Goal: Information Seeking & Learning: Learn about a topic

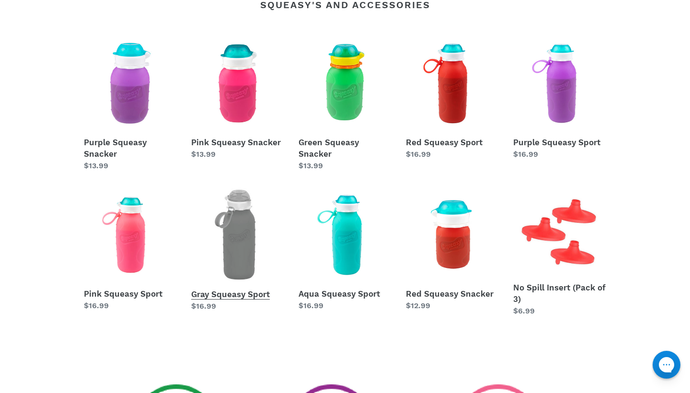
scroll to position [433, 0]
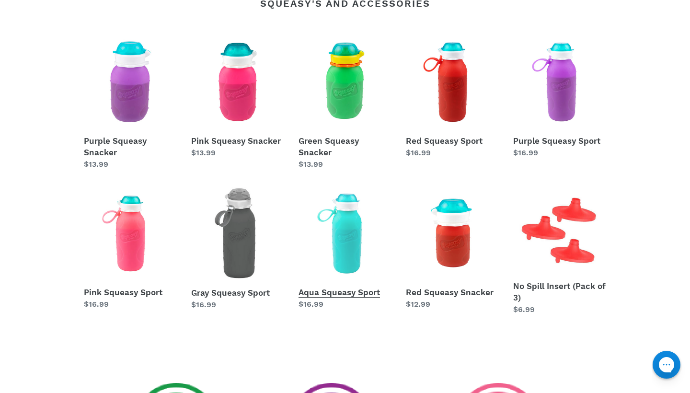
click at [325, 294] on link "Aqua Squeasy Sport" at bounding box center [344, 248] width 93 height 123
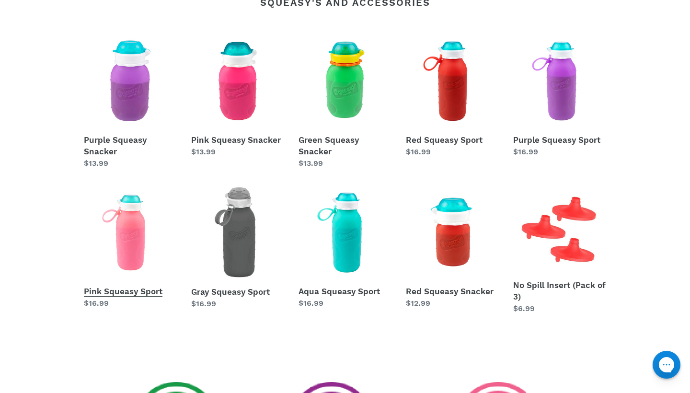
scroll to position [445, 0]
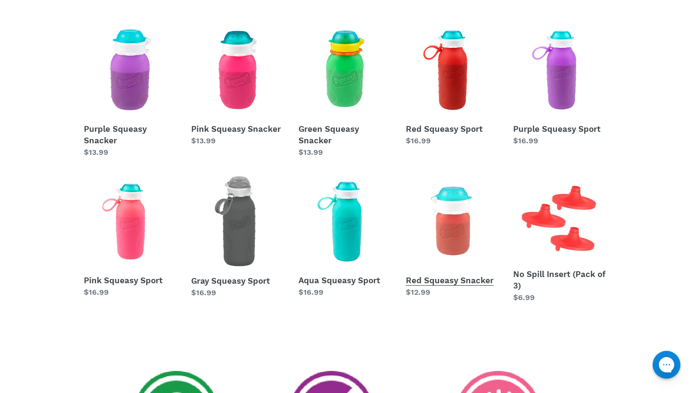
click at [431, 279] on link "Red Squeasy Snacker" at bounding box center [452, 236] width 93 height 123
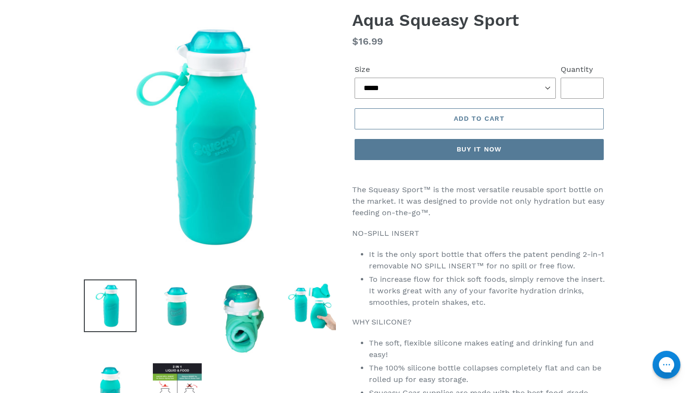
scroll to position [82, 0]
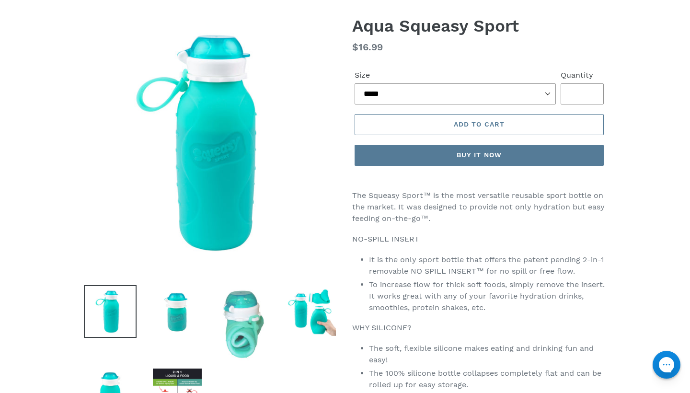
click at [251, 329] on img at bounding box center [244, 324] width 53 height 79
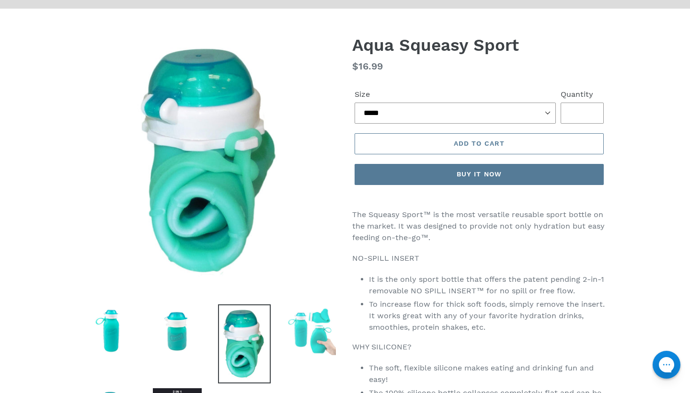
click at [299, 340] on img at bounding box center [311, 330] width 53 height 53
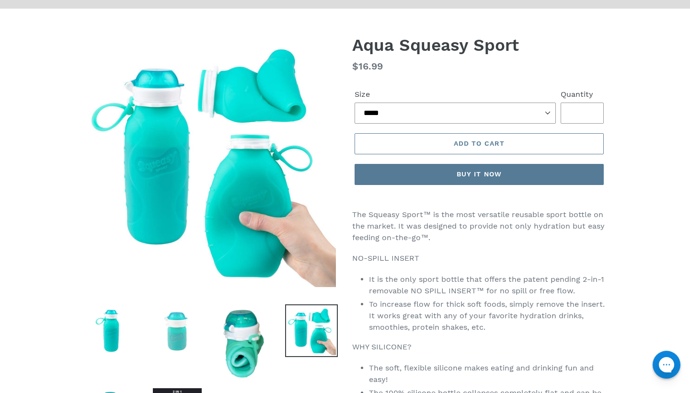
click at [182, 325] on img at bounding box center [177, 330] width 53 height 53
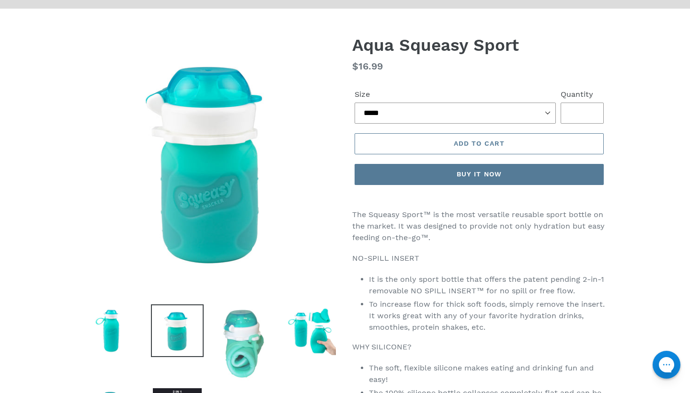
click at [248, 331] on img at bounding box center [244, 343] width 53 height 79
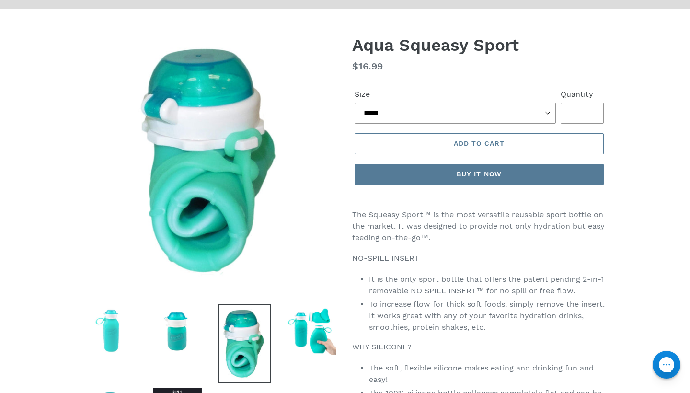
click at [118, 324] on img at bounding box center [110, 330] width 53 height 53
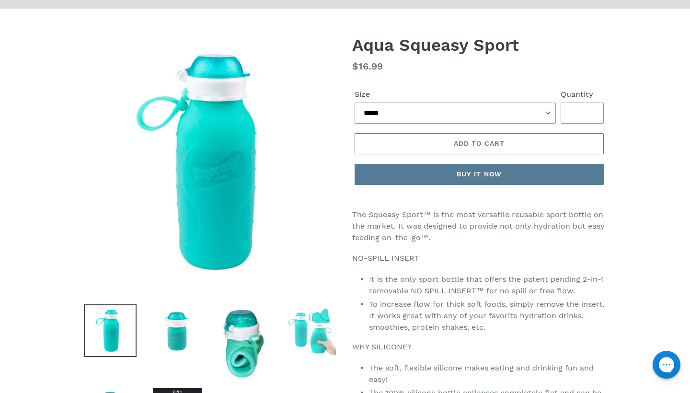
click at [316, 324] on img at bounding box center [311, 330] width 53 height 53
